Goal: Information Seeking & Learning: Learn about a topic

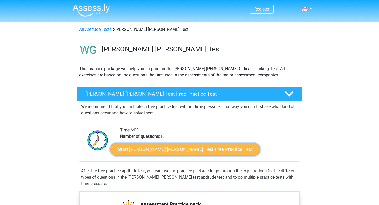
click at [159, 148] on link "Start Watson Glaser Test Free Practice Test" at bounding box center [185, 149] width 150 height 13
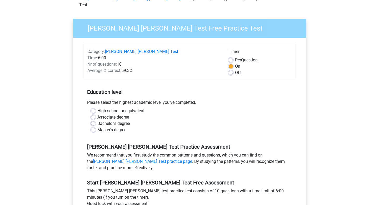
scroll to position [31, 0]
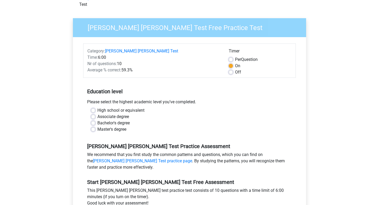
click at [97, 120] on label "Bachelor's degree" at bounding box center [113, 123] width 32 height 6
click at [92, 120] on input "Bachelor's degree" at bounding box center [93, 122] width 4 height 5
radio input "true"
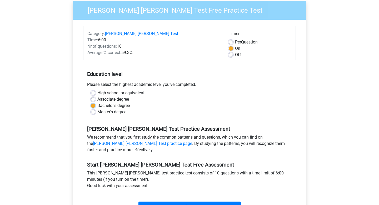
scroll to position [0, 0]
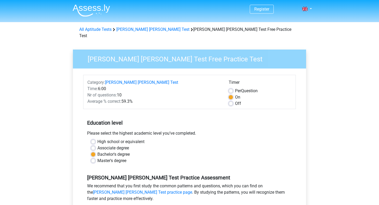
click at [235, 100] on label "Off" at bounding box center [238, 103] width 6 height 6
click at [233, 100] on input "Off" at bounding box center [231, 102] width 4 height 5
radio input "true"
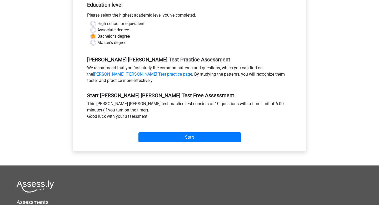
scroll to position [115, 0]
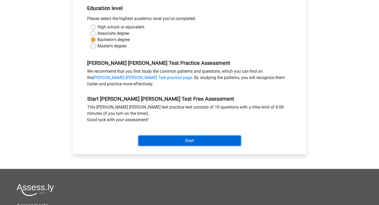
click at [192, 136] on input "Start" at bounding box center [190, 141] width 102 height 10
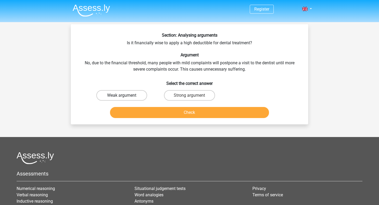
click at [133, 95] on label "Weak argument" at bounding box center [121, 95] width 51 height 11
click at [125, 95] on input "Weak argument" at bounding box center [123, 96] width 3 height 3
radio input "true"
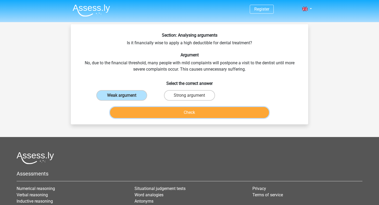
click at [164, 114] on button "Check" at bounding box center [189, 112] width 159 height 11
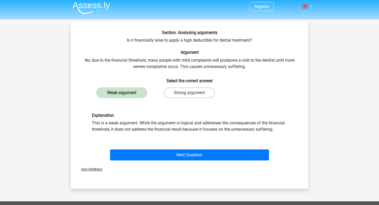
scroll to position [2, 0]
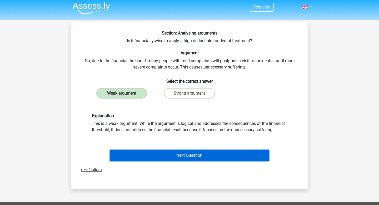
click at [186, 156] on button "Next Question" at bounding box center [189, 155] width 159 height 11
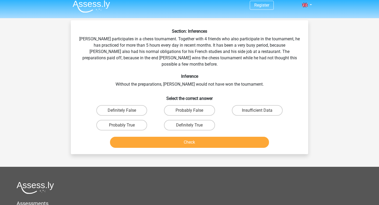
scroll to position [3, 0]
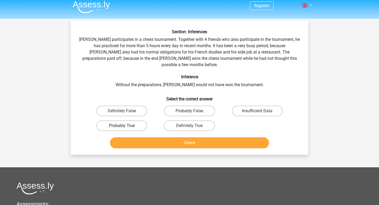
click at [129, 120] on label "Probably True" at bounding box center [121, 125] width 51 height 11
click at [125, 126] on input "Probably True" at bounding box center [123, 127] width 3 height 3
radio input "true"
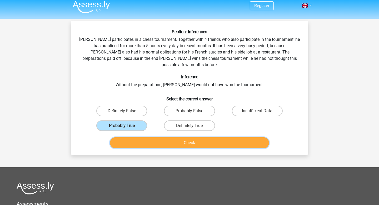
click at [148, 140] on button "Check" at bounding box center [189, 142] width 159 height 11
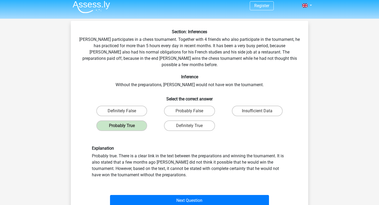
scroll to position [13, 0]
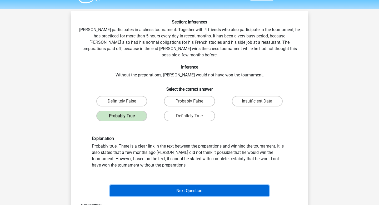
click at [238, 185] on button "Next Question" at bounding box center [189, 190] width 159 height 11
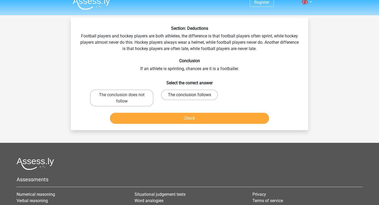
scroll to position [0, 0]
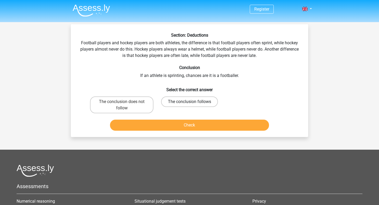
click at [177, 101] on label "The conclusion follows" at bounding box center [189, 101] width 57 height 11
click at [190, 102] on input "The conclusion follows" at bounding box center [191, 103] width 3 height 3
radio input "true"
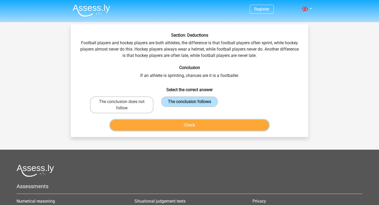
click at [177, 122] on button "Check" at bounding box center [189, 125] width 159 height 11
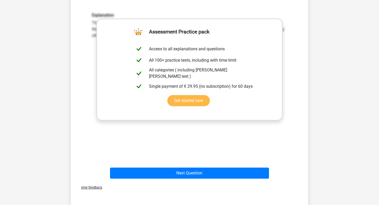
scroll to position [122, 0]
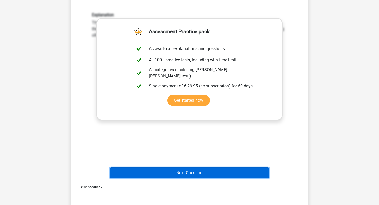
click at [207, 171] on button "Next Question" at bounding box center [189, 172] width 159 height 11
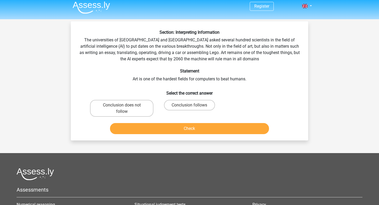
scroll to position [0, 0]
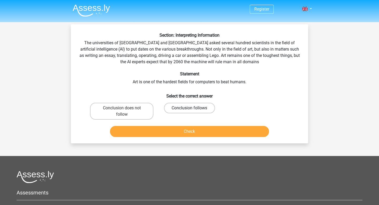
click at [185, 111] on label "Conclusion follows" at bounding box center [189, 108] width 51 height 11
click at [190, 111] on input "Conclusion follows" at bounding box center [191, 109] width 3 height 3
radio input "true"
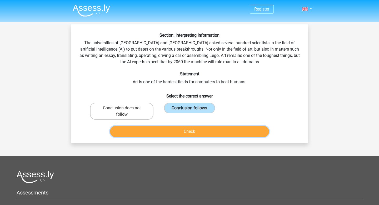
click at [180, 132] on button "Check" at bounding box center [189, 131] width 159 height 11
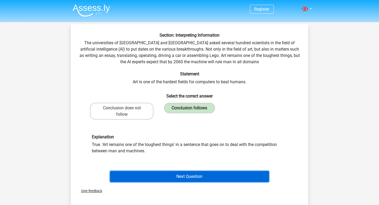
click at [228, 174] on button "Next Question" at bounding box center [189, 176] width 159 height 11
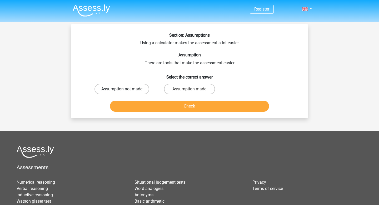
click at [135, 89] on label "Assumption not made" at bounding box center [122, 89] width 55 height 11
click at [125, 89] on input "Assumption not made" at bounding box center [123, 90] width 3 height 3
radio input "true"
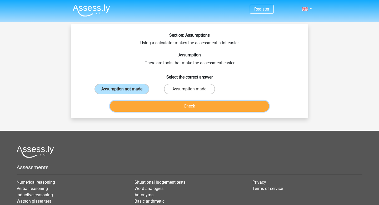
click at [138, 110] on button "Check" at bounding box center [189, 106] width 159 height 11
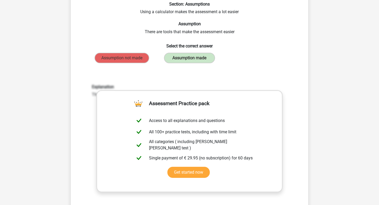
scroll to position [81, 0]
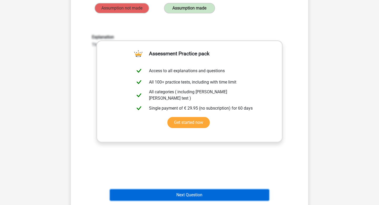
click at [166, 193] on button "Next Question" at bounding box center [189, 194] width 159 height 11
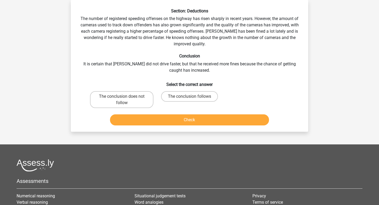
scroll to position [0, 0]
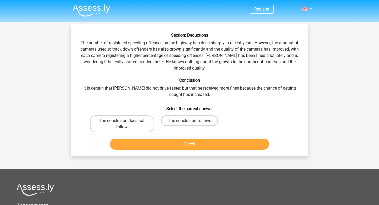
click at [131, 124] on label "The conclusion does not follow" at bounding box center [121, 123] width 63 height 17
click at [125, 124] on input "The conclusion does not follow" at bounding box center [123, 122] width 3 height 3
radio input "true"
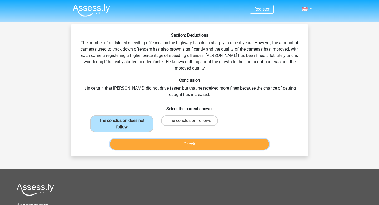
click at [170, 145] on button "Check" at bounding box center [189, 144] width 159 height 11
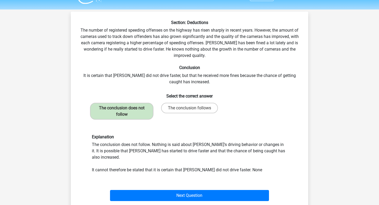
scroll to position [16, 0]
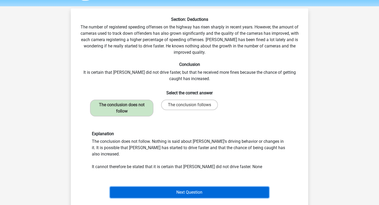
click at [240, 187] on button "Next Question" at bounding box center [189, 192] width 159 height 11
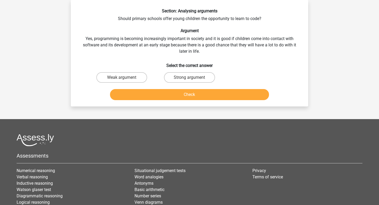
scroll to position [0, 0]
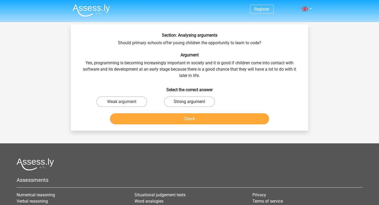
click at [171, 102] on label "Strong argument" at bounding box center [189, 101] width 51 height 11
click at [190, 102] on input "Strong argument" at bounding box center [191, 103] width 3 height 3
radio input "true"
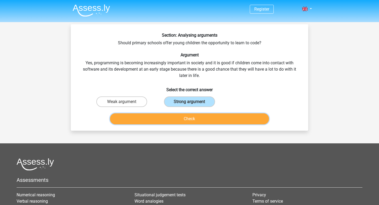
click at [171, 121] on button "Check" at bounding box center [189, 118] width 159 height 11
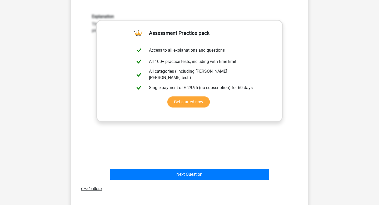
scroll to position [121, 0]
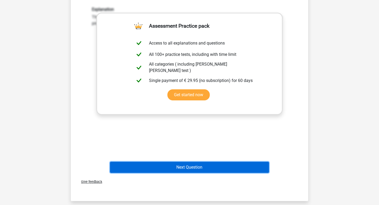
click at [185, 170] on button "Next Question" at bounding box center [189, 167] width 159 height 11
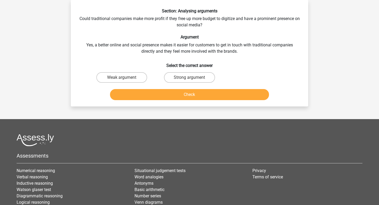
scroll to position [0, 0]
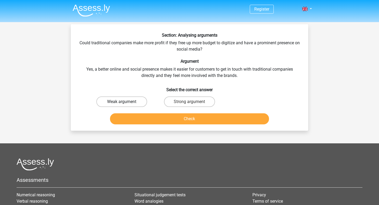
click at [125, 101] on label "Weak argument" at bounding box center [121, 101] width 51 height 11
click at [125, 102] on input "Weak argument" at bounding box center [123, 103] width 3 height 3
radio input "true"
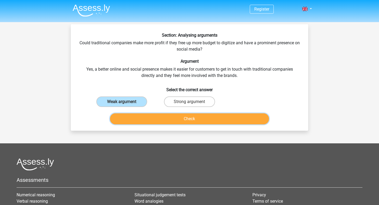
click at [149, 121] on button "Check" at bounding box center [189, 118] width 159 height 11
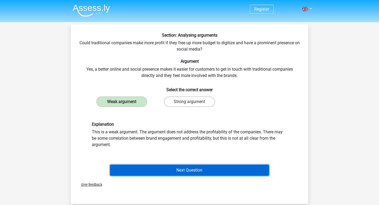
click at [242, 168] on button "Next Question" at bounding box center [189, 170] width 159 height 11
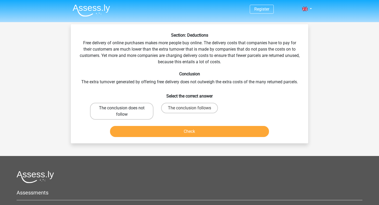
click at [141, 109] on label "The conclusion does not follow" at bounding box center [121, 111] width 63 height 17
click at [125, 109] on input "The conclusion does not follow" at bounding box center [123, 109] width 3 height 3
radio input "true"
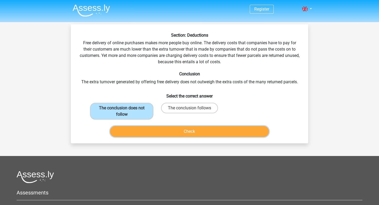
click at [163, 135] on button "Check" at bounding box center [189, 131] width 159 height 11
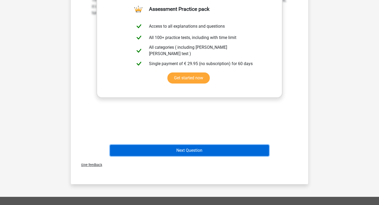
click at [207, 149] on button "Next Question" at bounding box center [189, 150] width 159 height 11
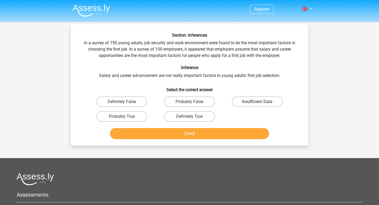
click at [267, 100] on label "Insufficient Data" at bounding box center [257, 101] width 51 height 11
click at [261, 102] on input "Insufficient Data" at bounding box center [258, 103] width 3 height 3
radio input "true"
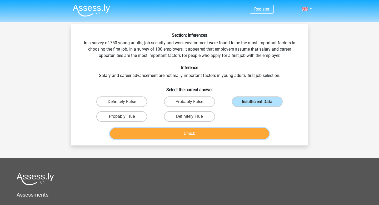
click at [248, 138] on button "Check" at bounding box center [189, 133] width 159 height 11
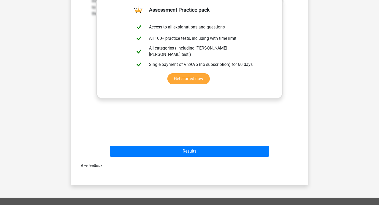
scroll to position [177, 0]
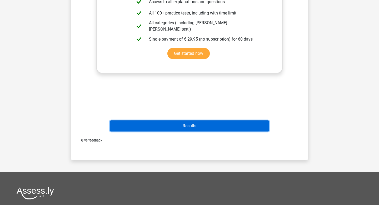
click at [223, 127] on button "Results" at bounding box center [189, 125] width 159 height 11
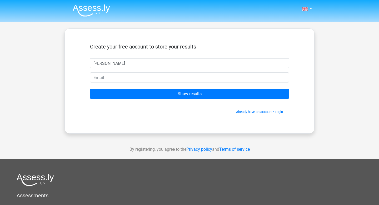
type input "Anna"
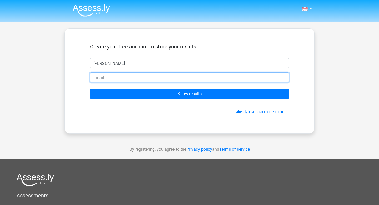
click at [136, 77] on input "email" at bounding box center [189, 77] width 199 height 10
type input "anna.meyler@hotmail.co.uk"
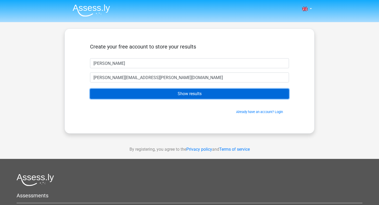
click at [182, 97] on input "Show results" at bounding box center [189, 94] width 199 height 10
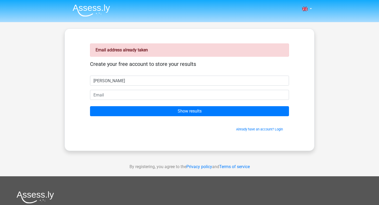
type input "[PERSON_NAME]"
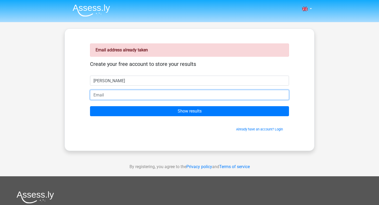
click at [102, 96] on input "email" at bounding box center [189, 95] width 199 height 10
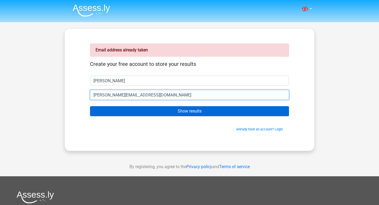
type input "[PERSON_NAME][EMAIL_ADDRESS][DOMAIN_NAME]"
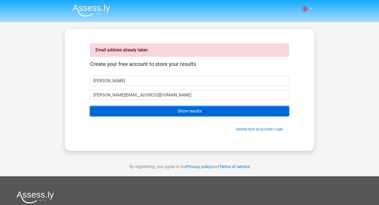
click at [143, 114] on input "Show results" at bounding box center [189, 111] width 199 height 10
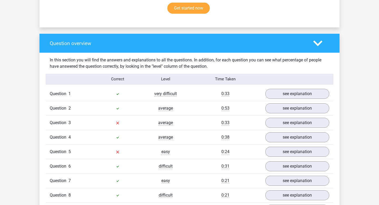
scroll to position [390, 0]
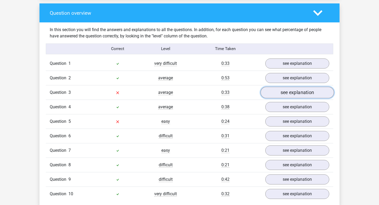
click at [276, 91] on link "see explanation" at bounding box center [297, 93] width 73 height 12
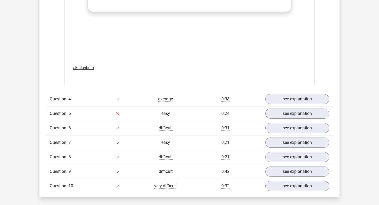
scroll to position [693, 0]
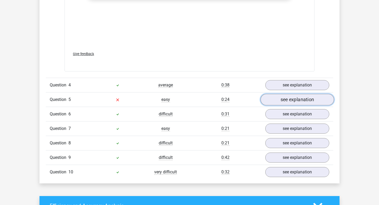
click at [296, 94] on link "see explanation" at bounding box center [297, 100] width 73 height 12
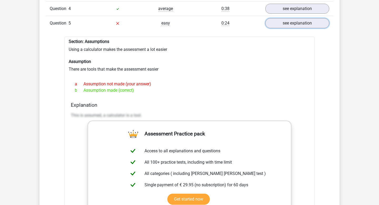
scroll to position [723, 0]
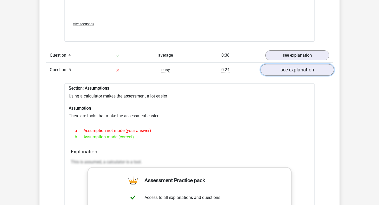
click at [275, 69] on link "see explanation" at bounding box center [297, 70] width 73 height 12
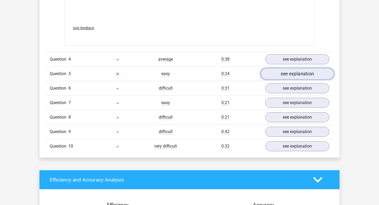
scroll to position [719, 0]
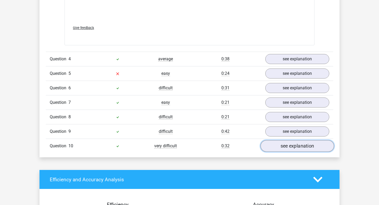
click at [282, 145] on link "see explanation" at bounding box center [297, 146] width 73 height 12
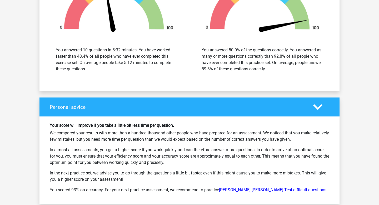
scroll to position [1269, 0]
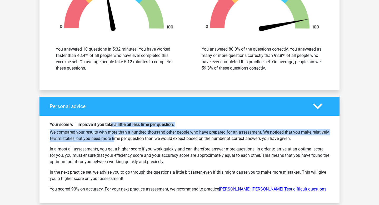
drag, startPoint x: 112, startPoint y: 123, endPoint x: 112, endPoint y: 137, distance: 14.7
click at [112, 137] on div "Your score will improve if you take a little bit less time per question. We com…" at bounding box center [190, 159] width 288 height 75
click at [112, 137] on p "We compared your results with more than a hundred thousand other people who hav…" at bounding box center [190, 135] width 280 height 13
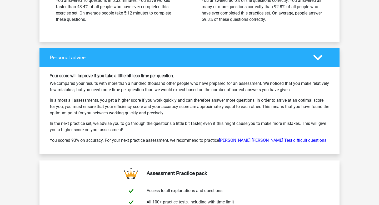
scroll to position [1322, 0]
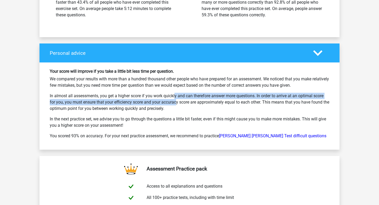
drag, startPoint x: 155, startPoint y: 94, endPoint x: 155, endPoint y: 97, distance: 3.7
click at [155, 97] on p "In almost all assessments, you get a higher score if you work quickly and can t…" at bounding box center [190, 102] width 280 height 19
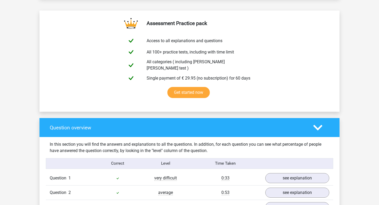
scroll to position [273, 0]
